Goal: Task Accomplishment & Management: Manage account settings

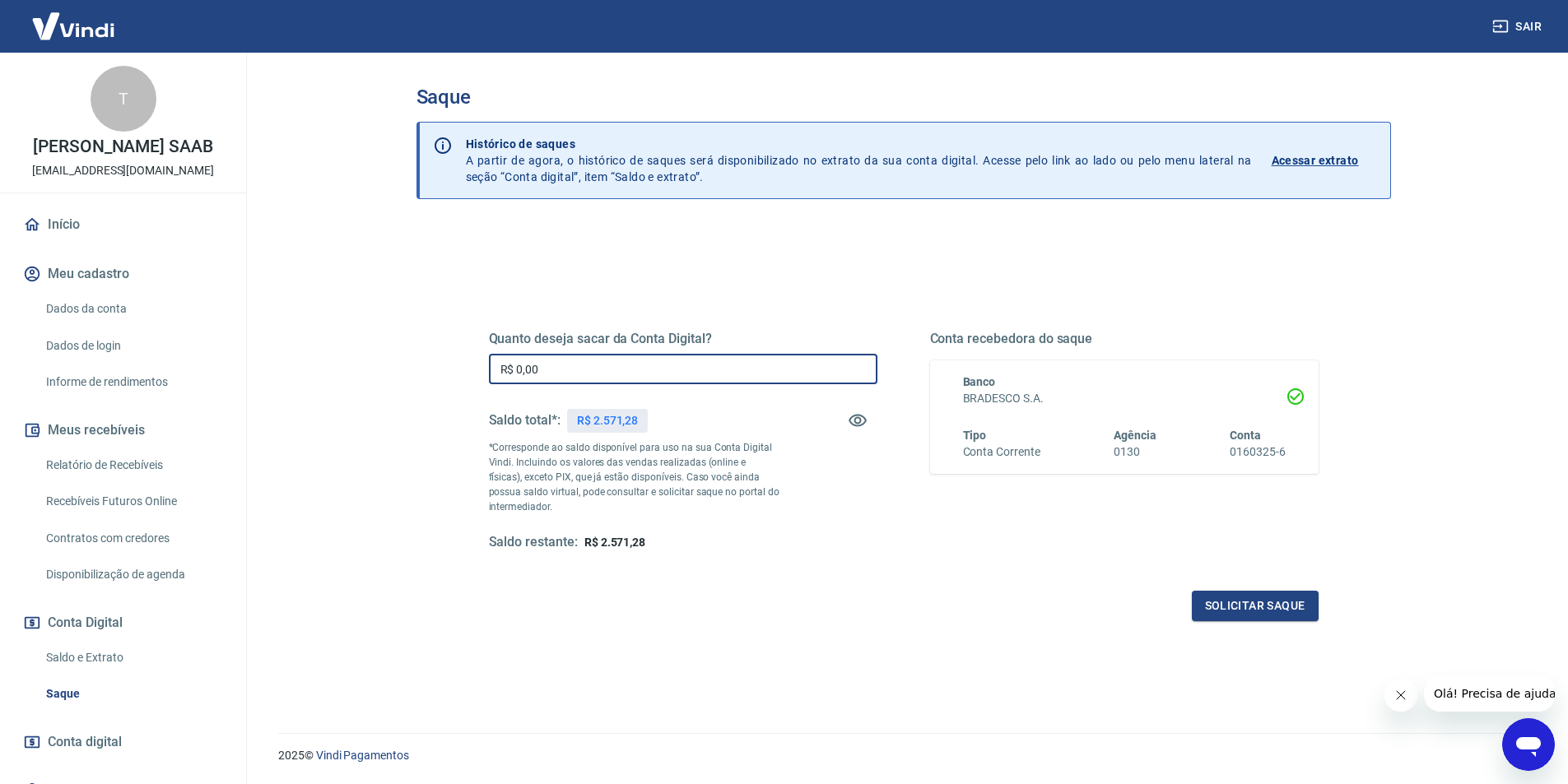
click at [655, 372] on input "R$ 0,00" at bounding box center [682, 368] width 388 height 31
type input "R$ 2.570,00"
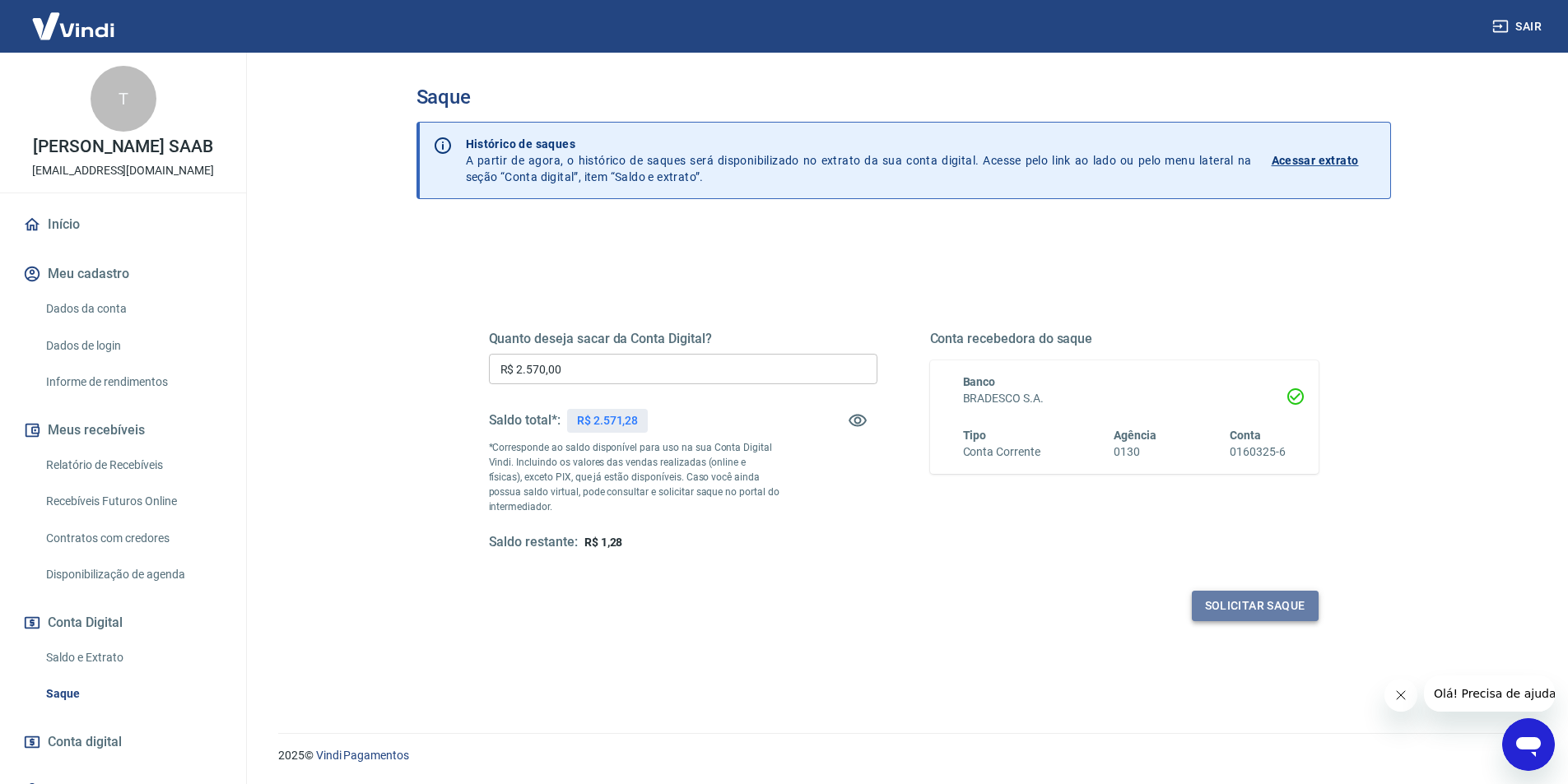
click at [1246, 610] on button "Solicitar saque" at bounding box center [1255, 605] width 127 height 31
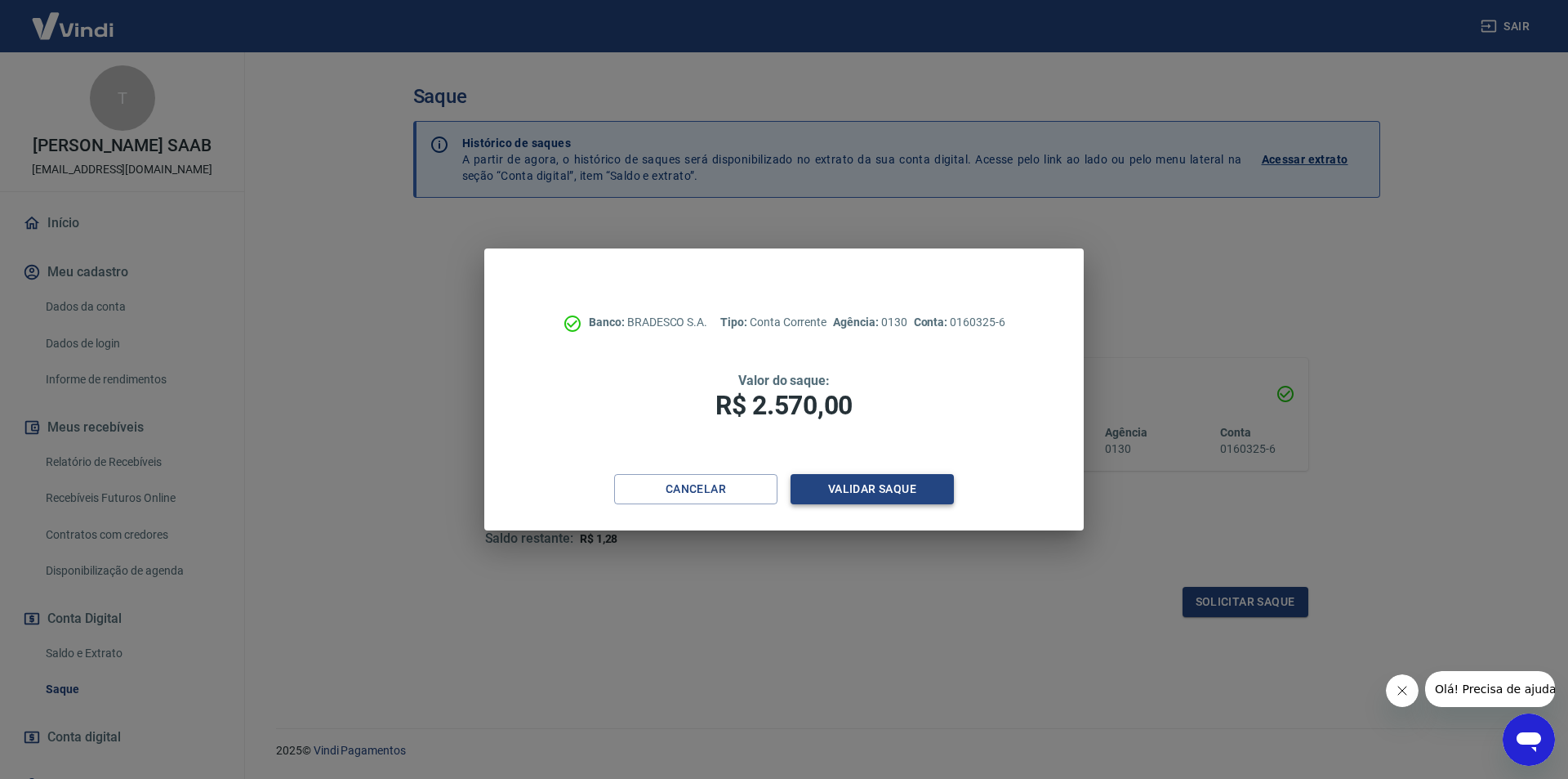
click at [909, 494] on button "Validar saque" at bounding box center [872, 489] width 164 height 31
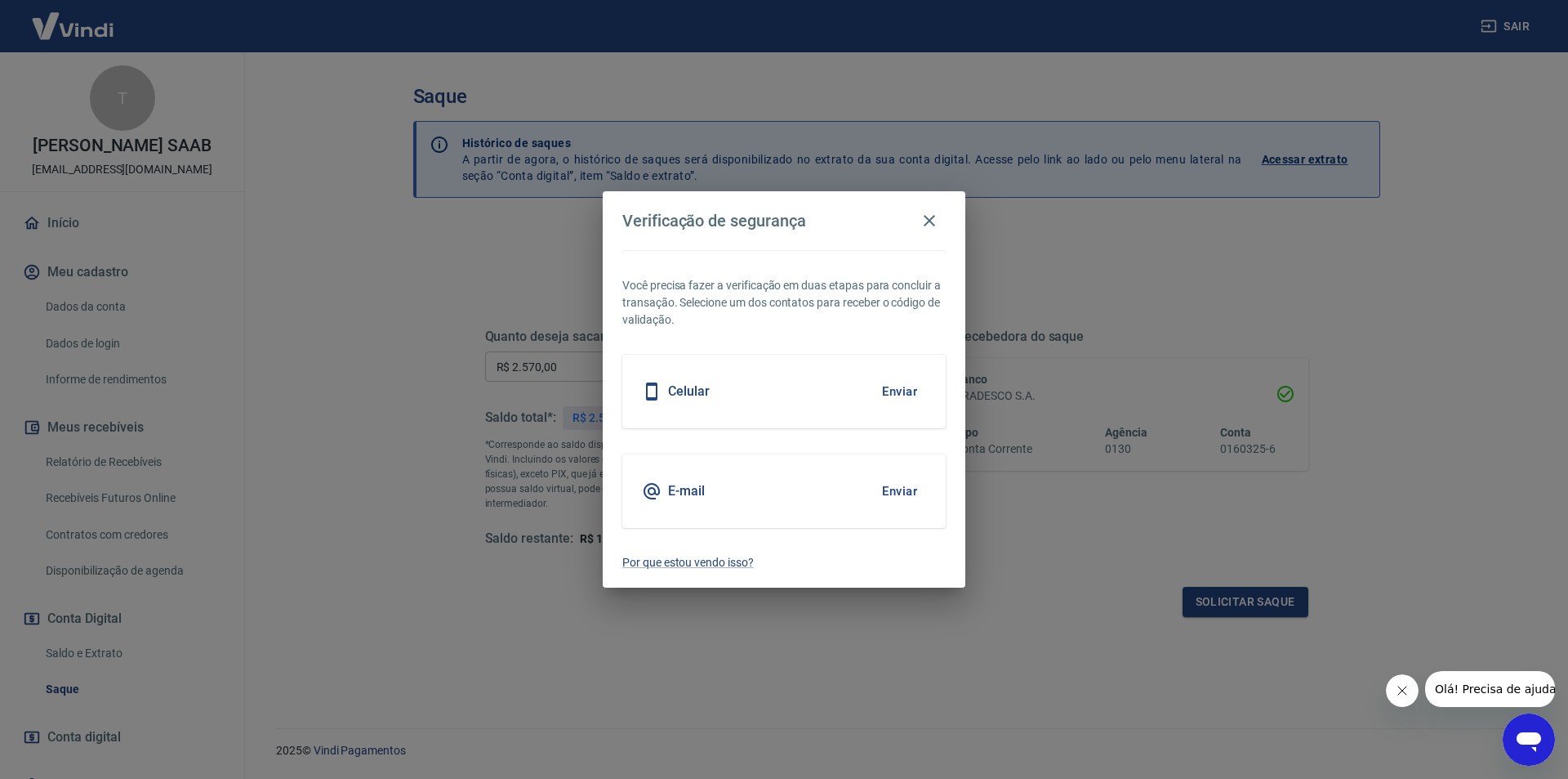
click at [903, 398] on button "Enviar" at bounding box center [900, 391] width 53 height 35
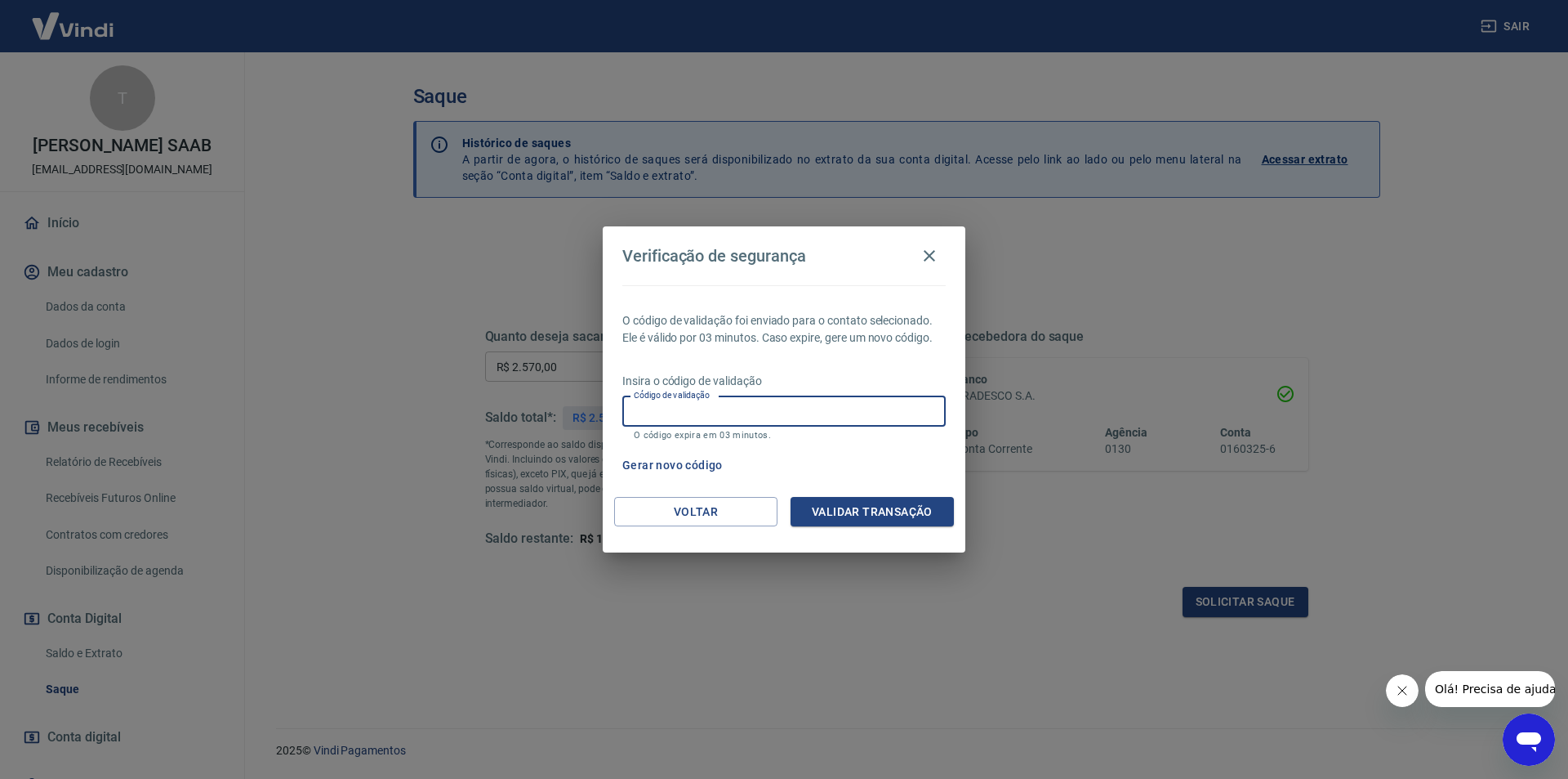
click at [787, 412] on input "Código de validação" at bounding box center [784, 411] width 323 height 31
type input "023069"
click at [857, 505] on button "Validar transação" at bounding box center [872, 512] width 164 height 31
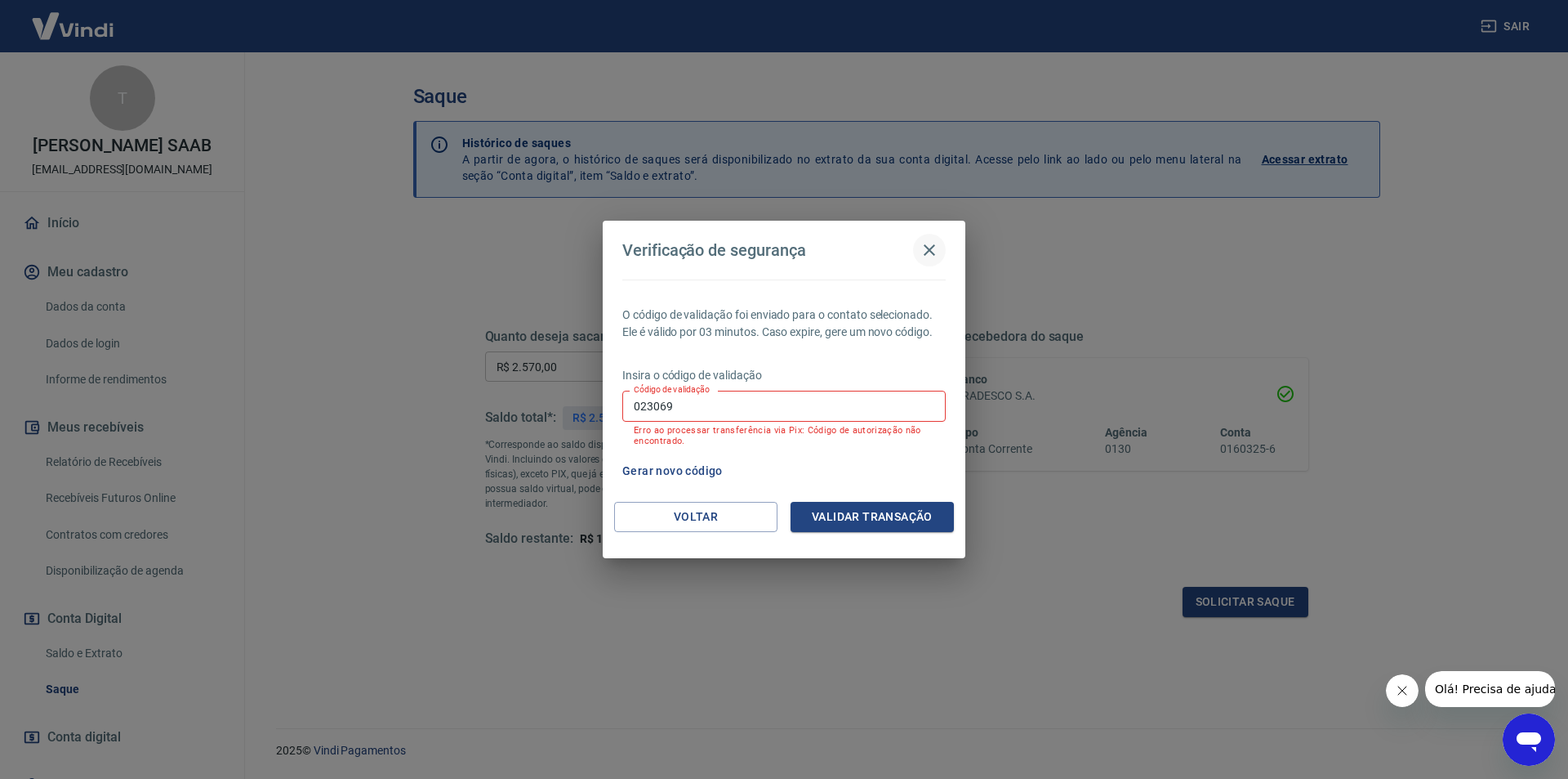
click at [923, 252] on icon "button" at bounding box center [929, 250] width 20 height 20
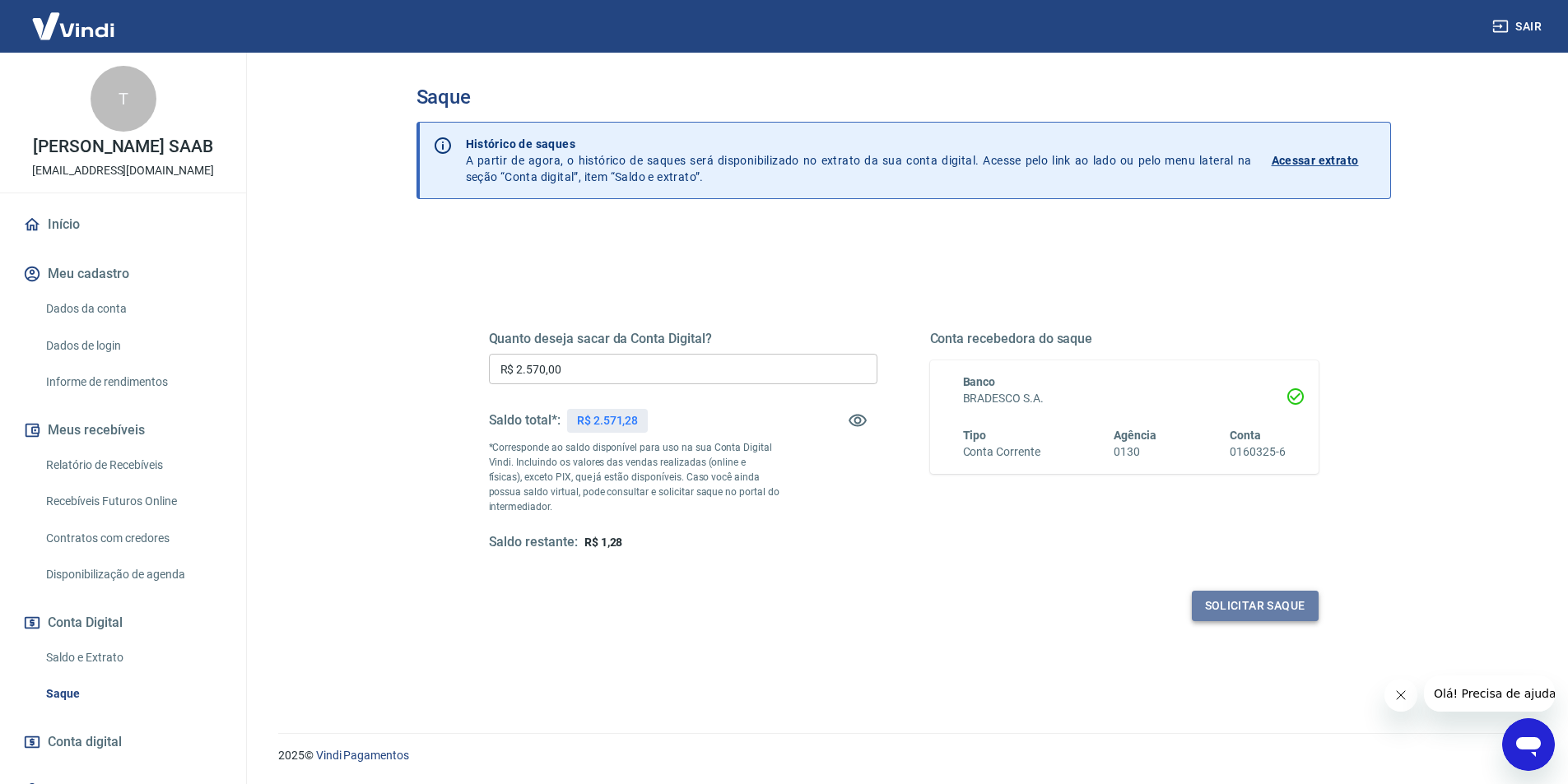
click at [1238, 608] on button "Solicitar saque" at bounding box center [1255, 605] width 127 height 31
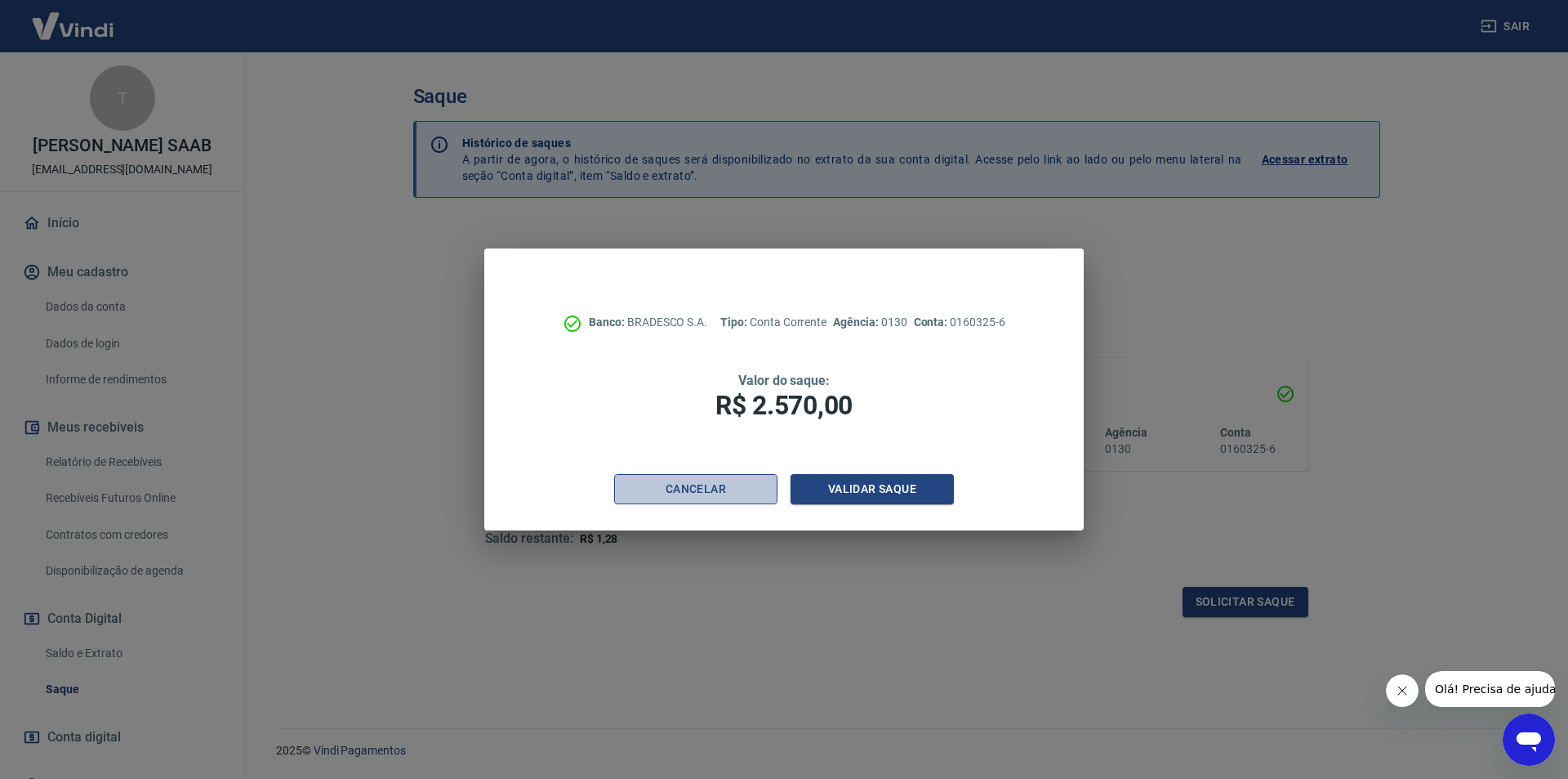
click at [726, 495] on button "Cancelar" at bounding box center [696, 489] width 164 height 31
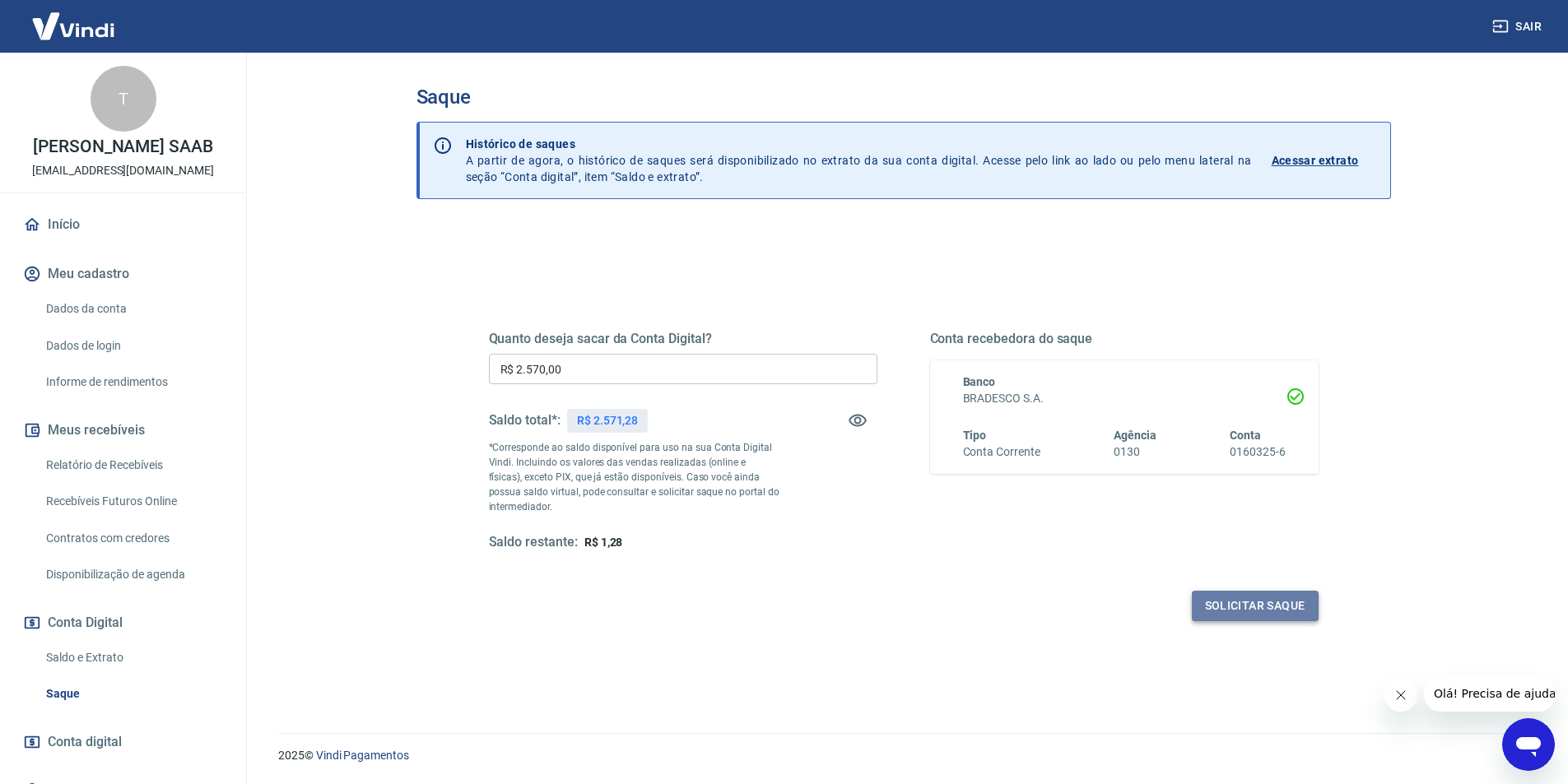
click at [1243, 609] on button "Solicitar saque" at bounding box center [1255, 605] width 127 height 31
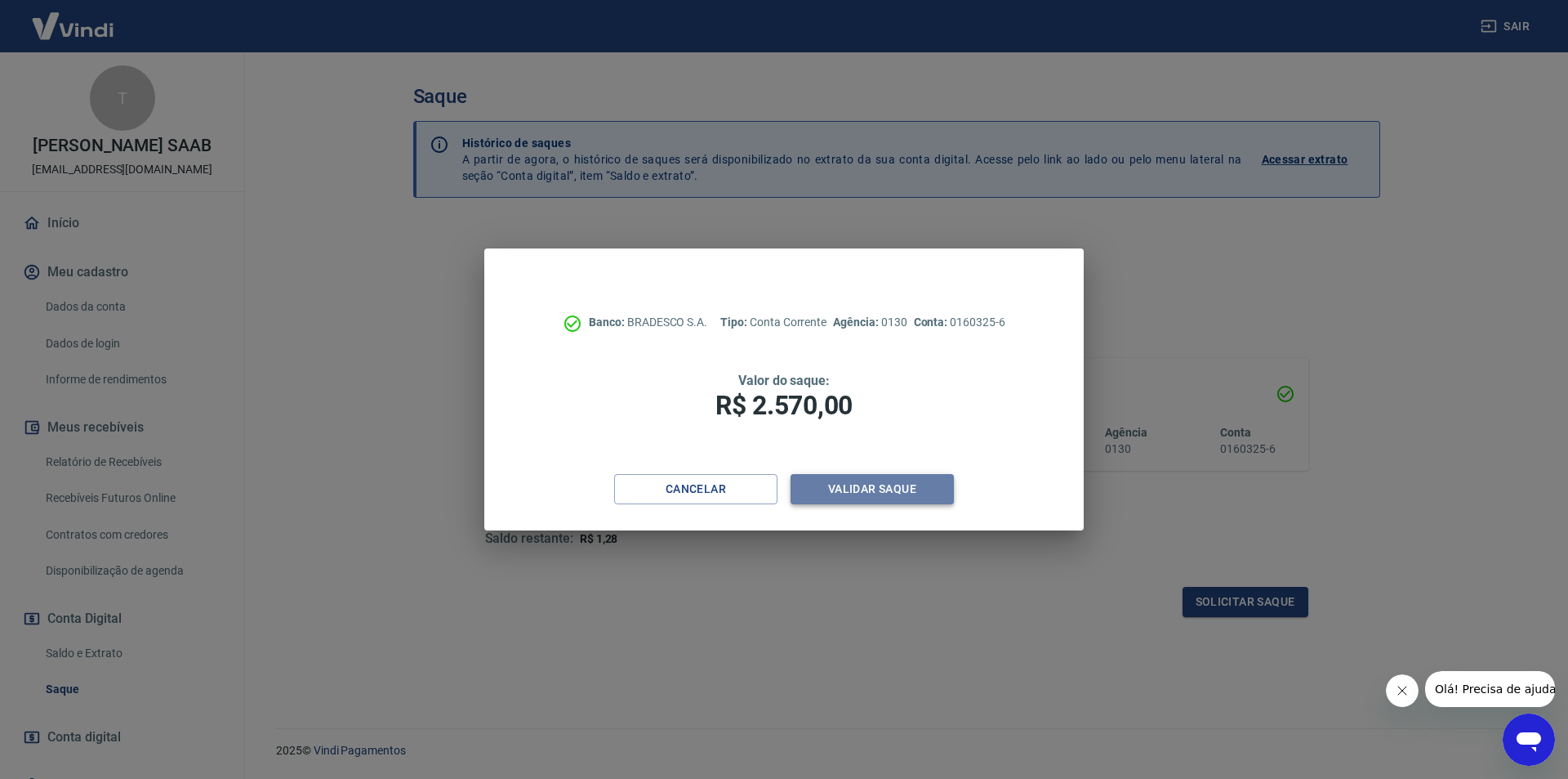
click at [876, 498] on button "Validar saque" at bounding box center [872, 489] width 164 height 31
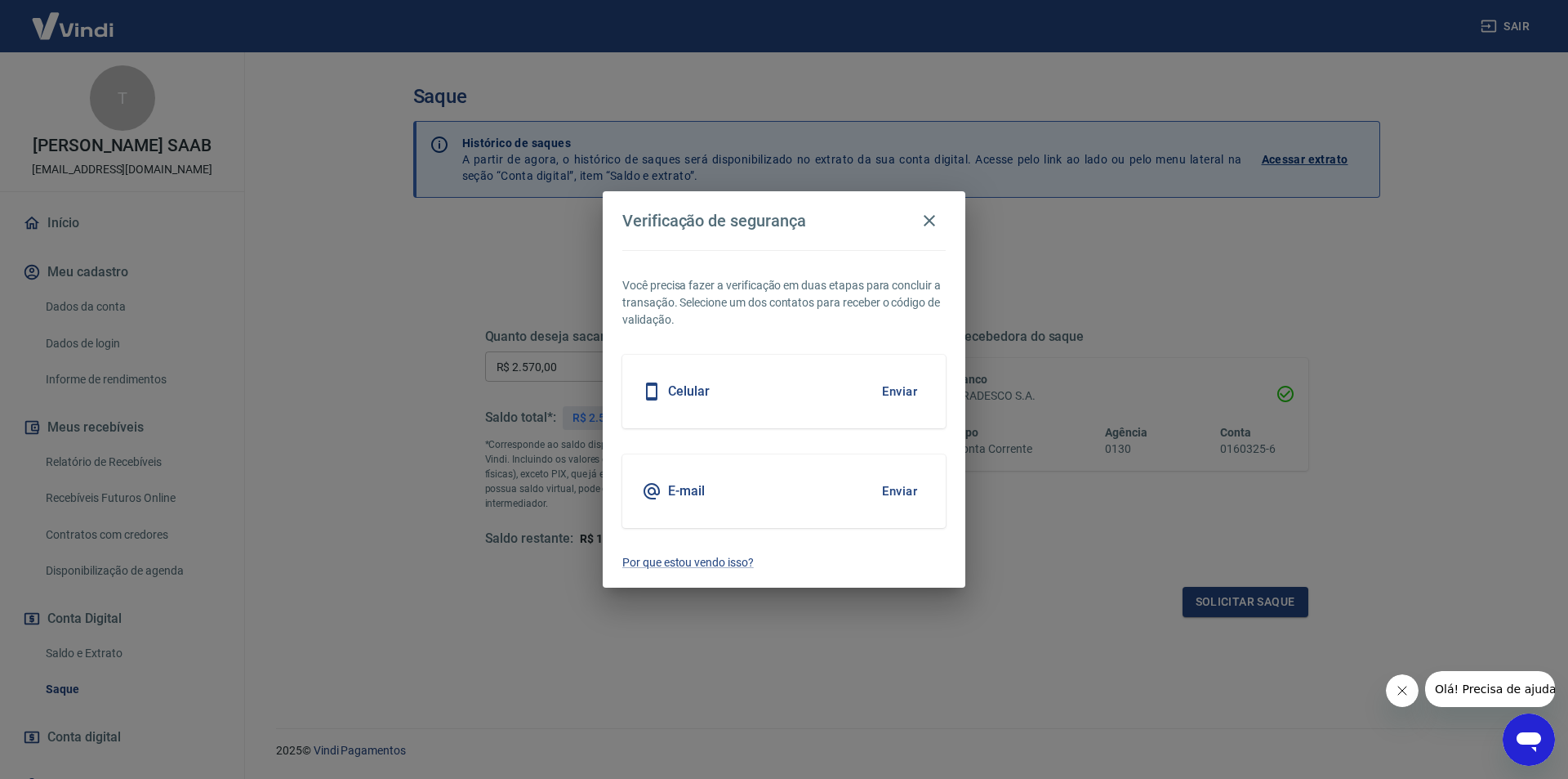
click at [807, 398] on div "Celular Enviar" at bounding box center [784, 391] width 323 height 74
click at [900, 395] on button "Enviar" at bounding box center [900, 391] width 53 height 35
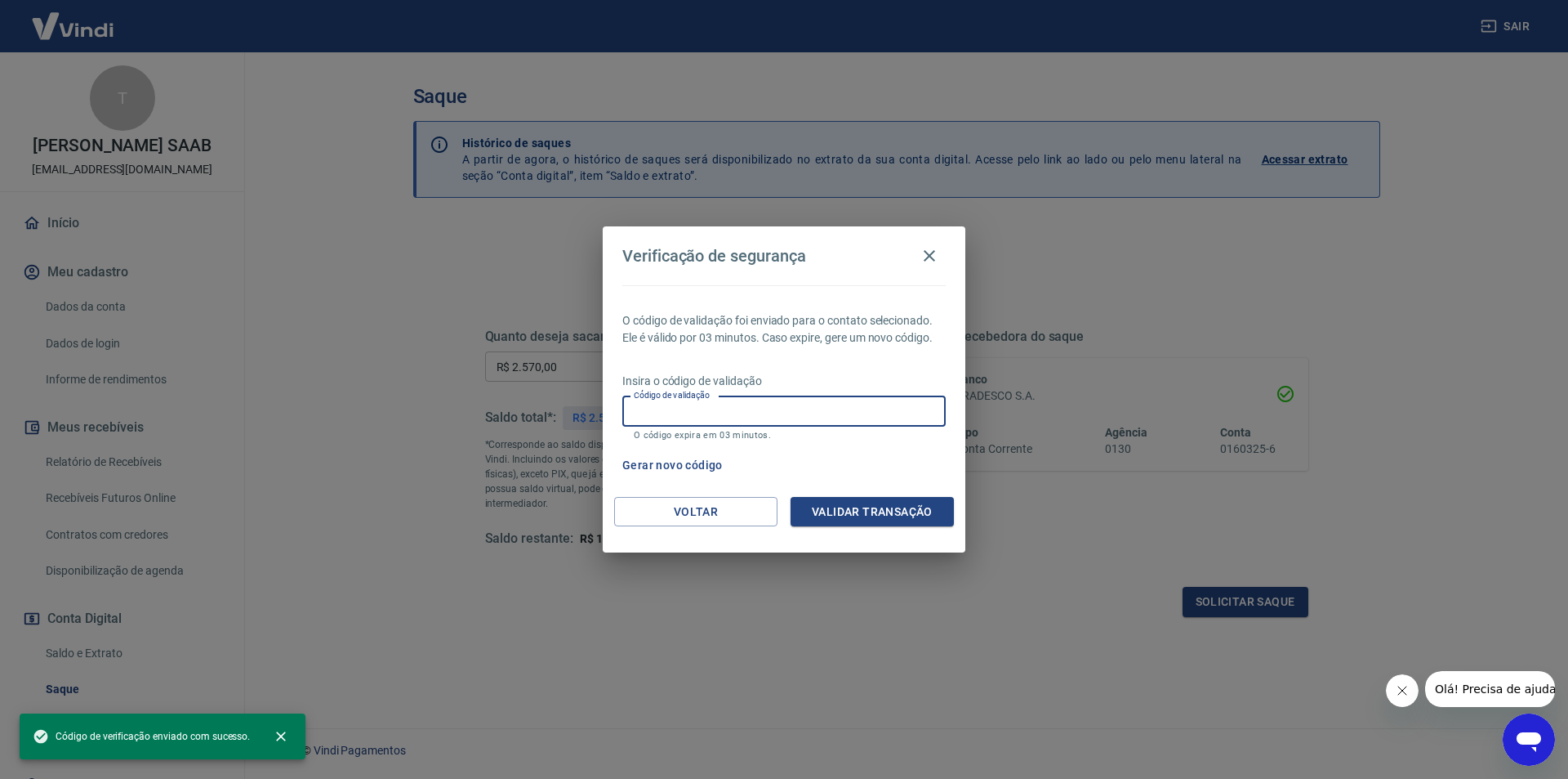
click at [773, 412] on input "Código de validação" at bounding box center [784, 411] width 323 height 31
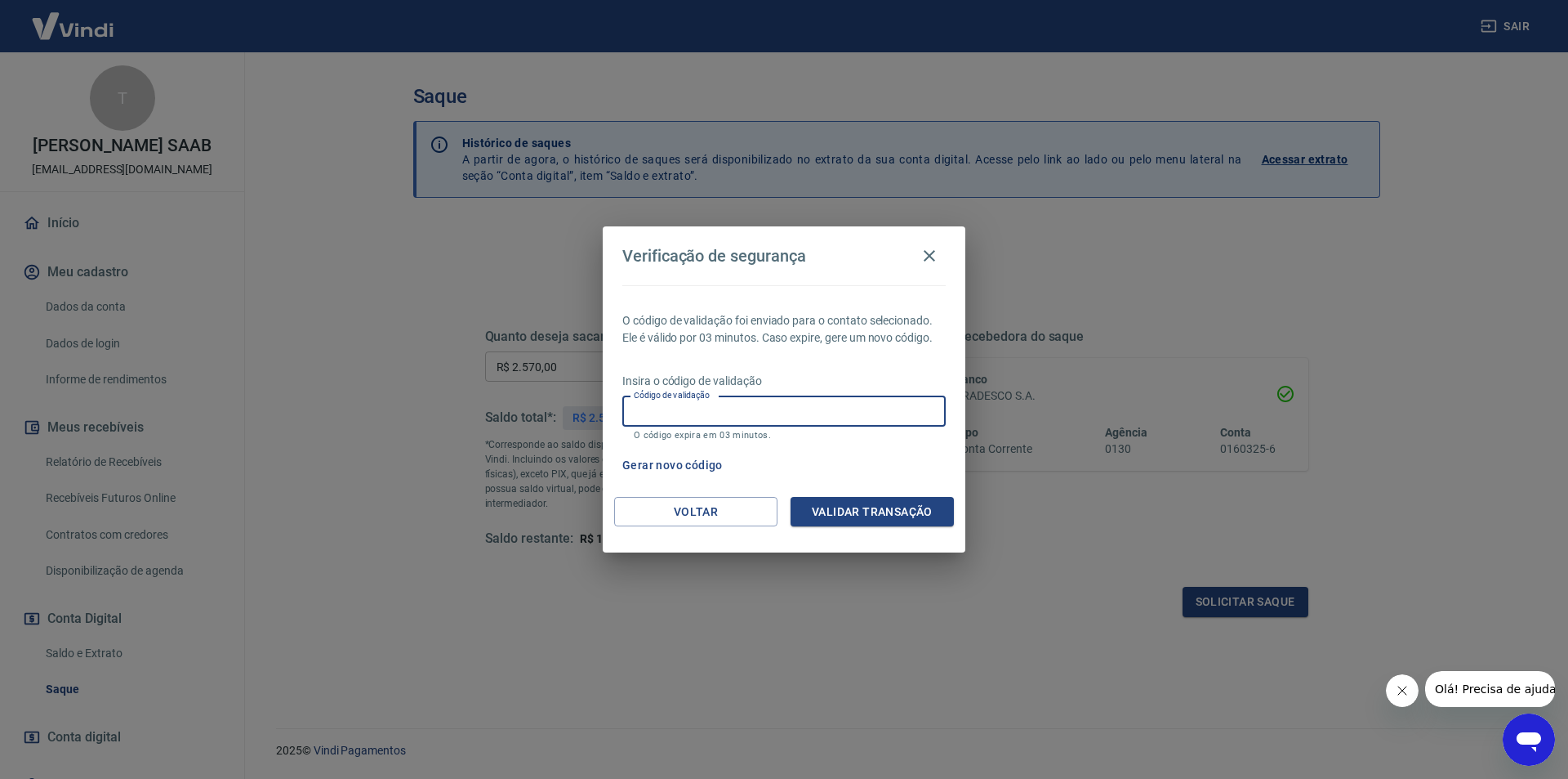
click at [748, 417] on input "Código de validação" at bounding box center [784, 411] width 323 height 31
type input "618075"
click at [874, 512] on button "Validar transação" at bounding box center [872, 512] width 164 height 31
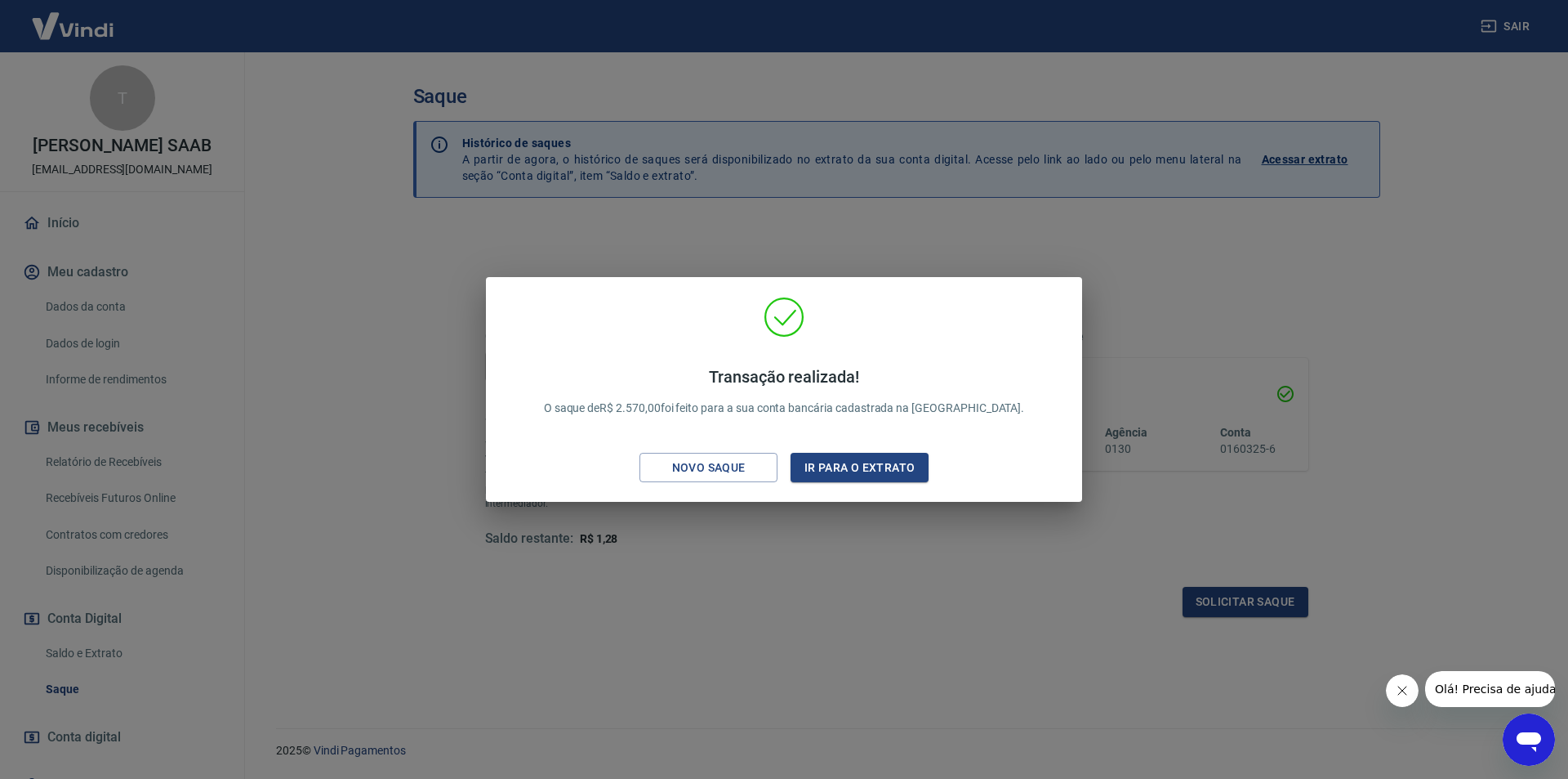
click at [698, 248] on div "Transação realizada! O saque de R$ 2.570,00 foi feito para a sua conta bancária…" at bounding box center [784, 390] width 1568 height 779
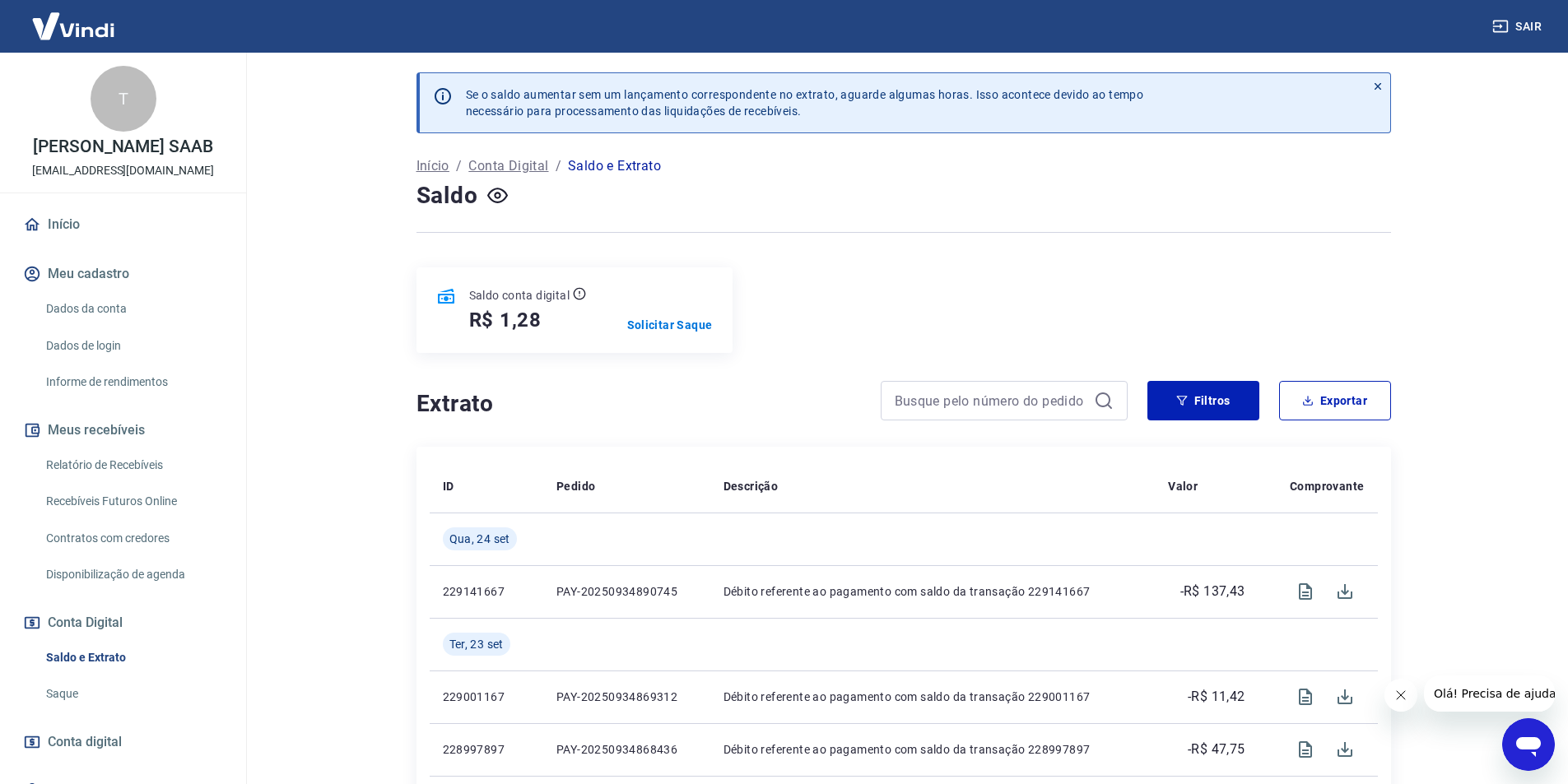
click at [60, 223] on link "Início" at bounding box center [123, 224] width 207 height 36
